Goal: Task Accomplishment & Management: Use online tool/utility

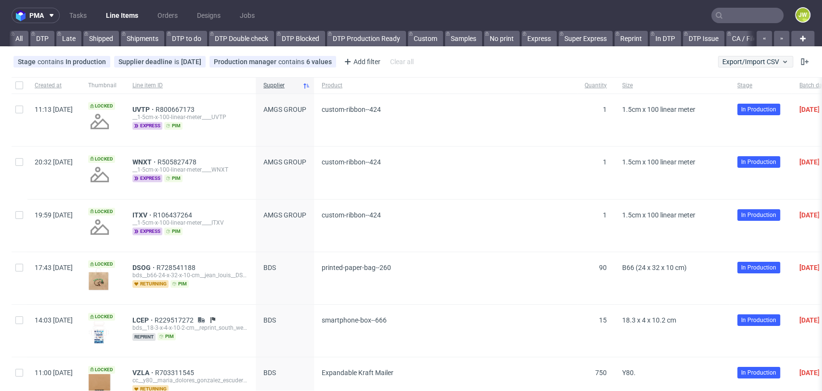
scroll to position [0, 2454]
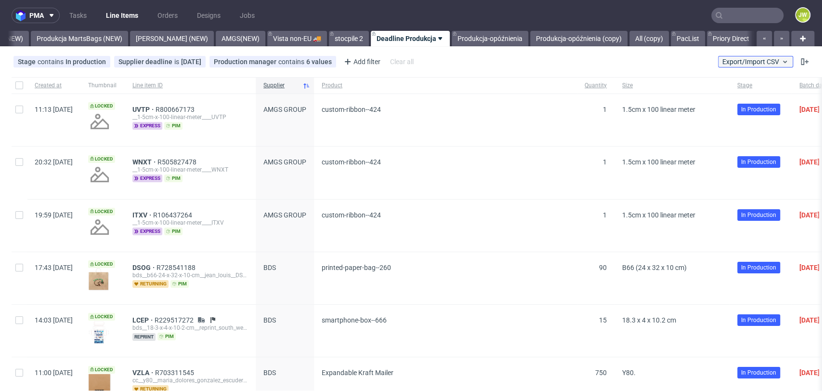
click at [744, 63] on span "Export/Import CSV" at bounding box center [755, 62] width 66 height 8
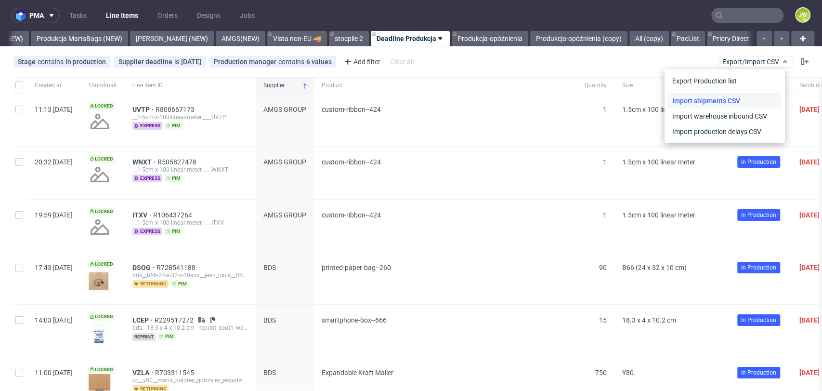
click at [719, 97] on link "Import shipments CSV" at bounding box center [724, 100] width 113 height 15
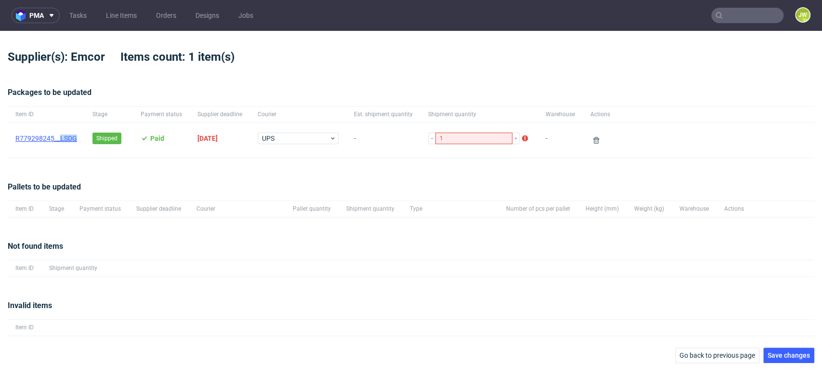
drag, startPoint x: 78, startPoint y: 138, endPoint x: 61, endPoint y: 140, distance: 16.5
click at [61, 140] on div "﻿R779298245__LSDG" at bounding box center [46, 140] width 77 height 35
